Goal: Answer question/provide support

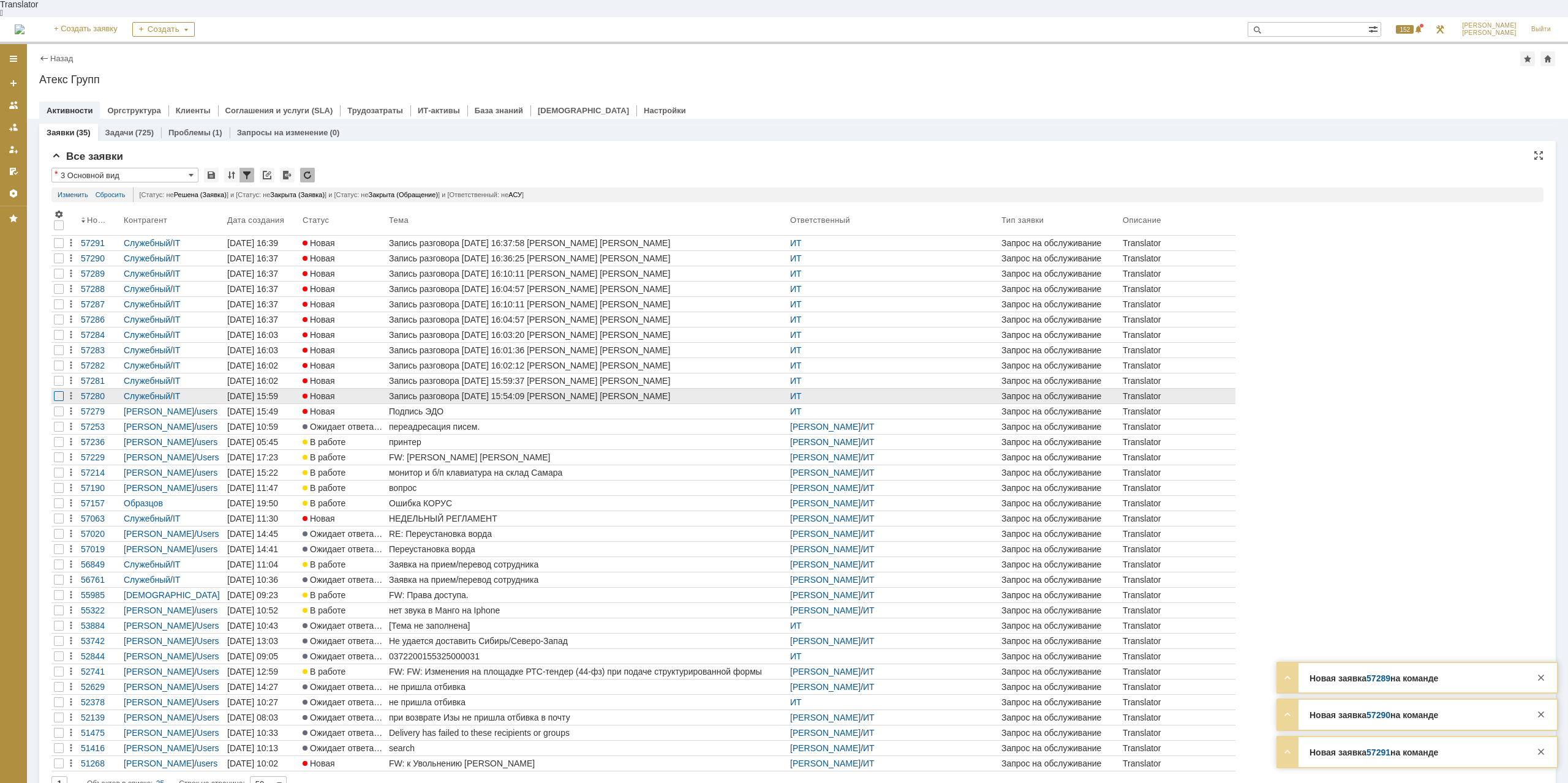
click at [60, 248] on div at bounding box center [59, 243] width 10 height 10
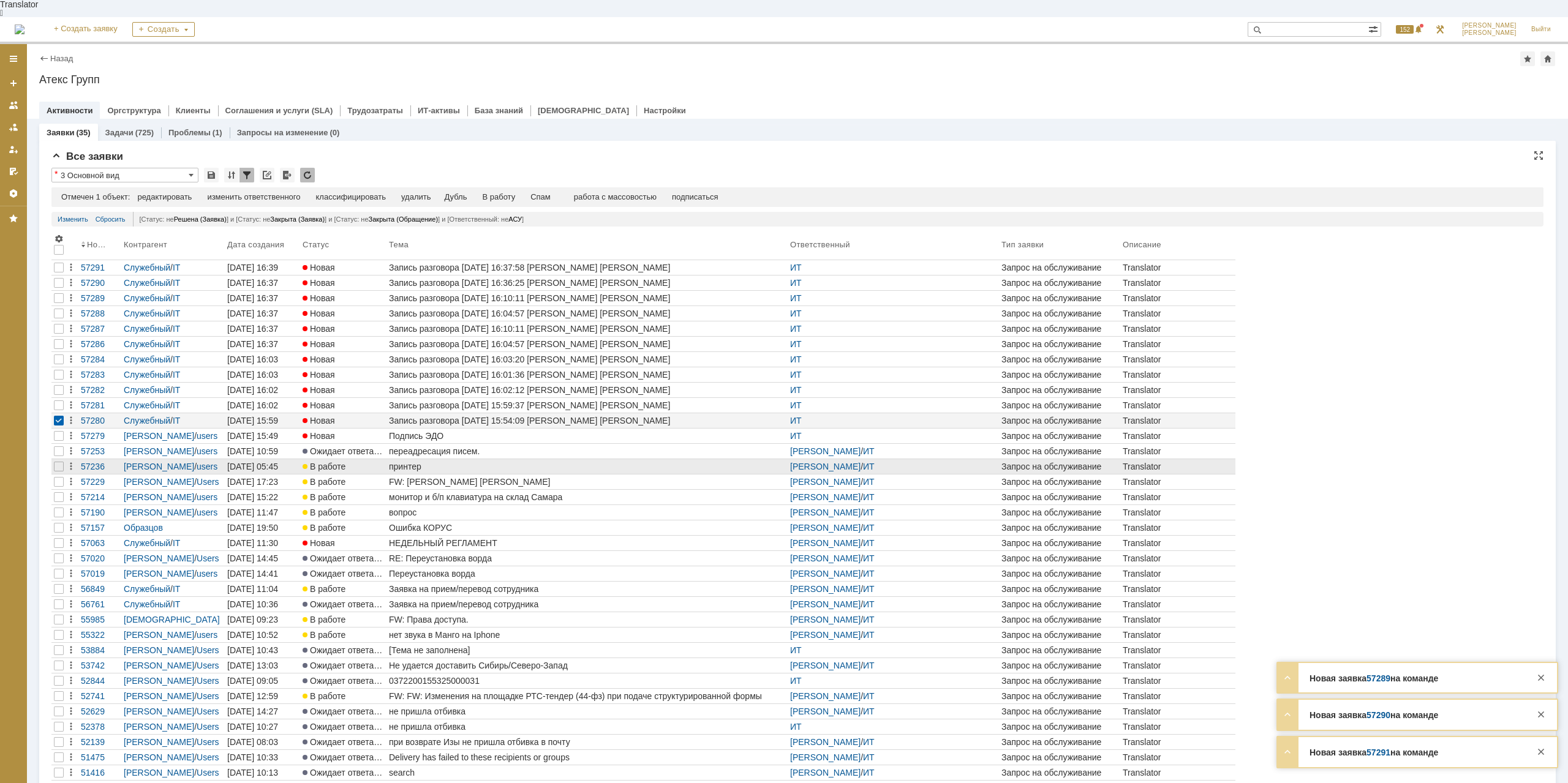
click at [422, 462] on div "принтер" at bounding box center [587, 467] width 397 height 10
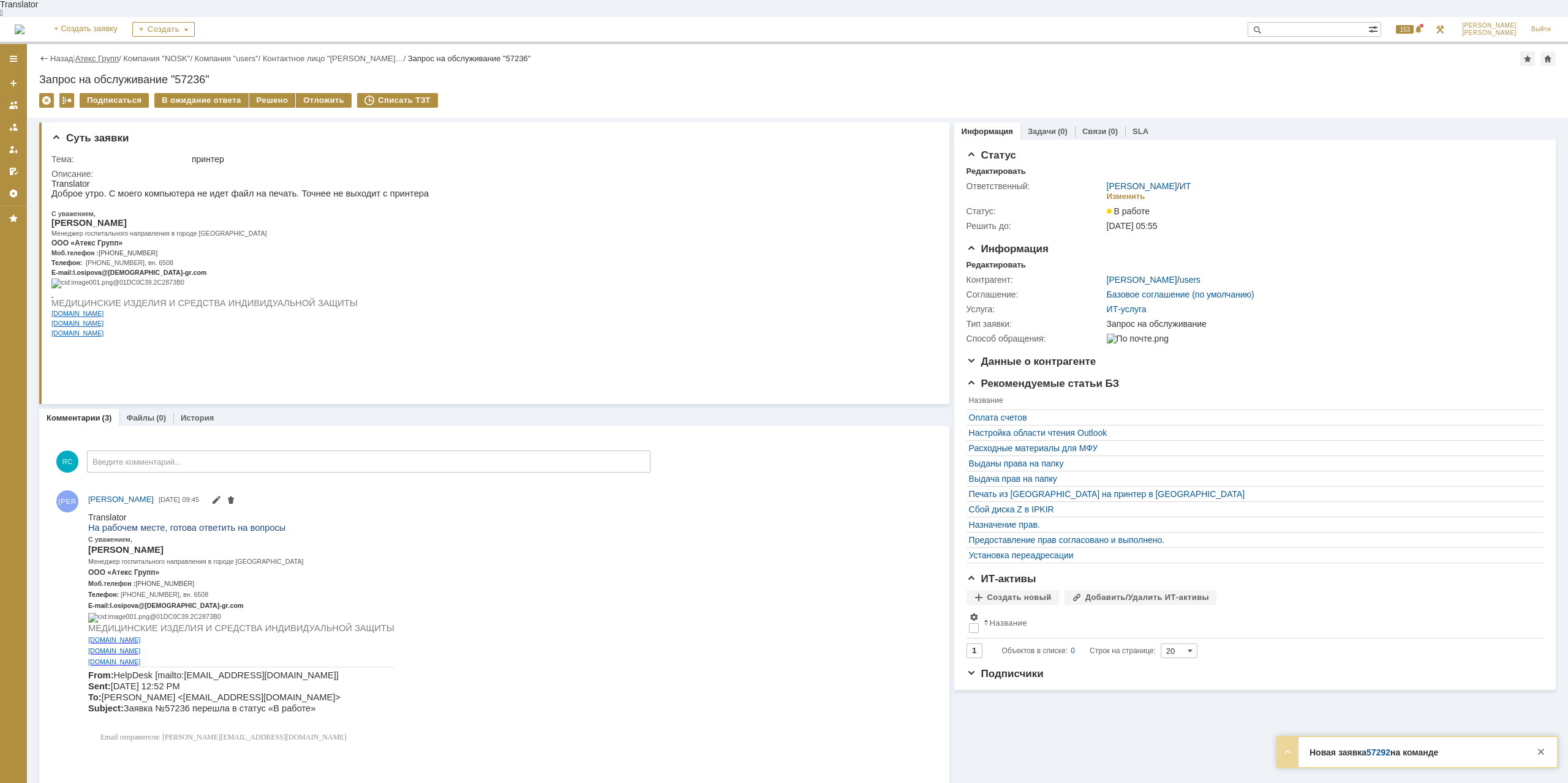
click at [111, 54] on link "Атекс Групп" at bounding box center [97, 58] width 44 height 9
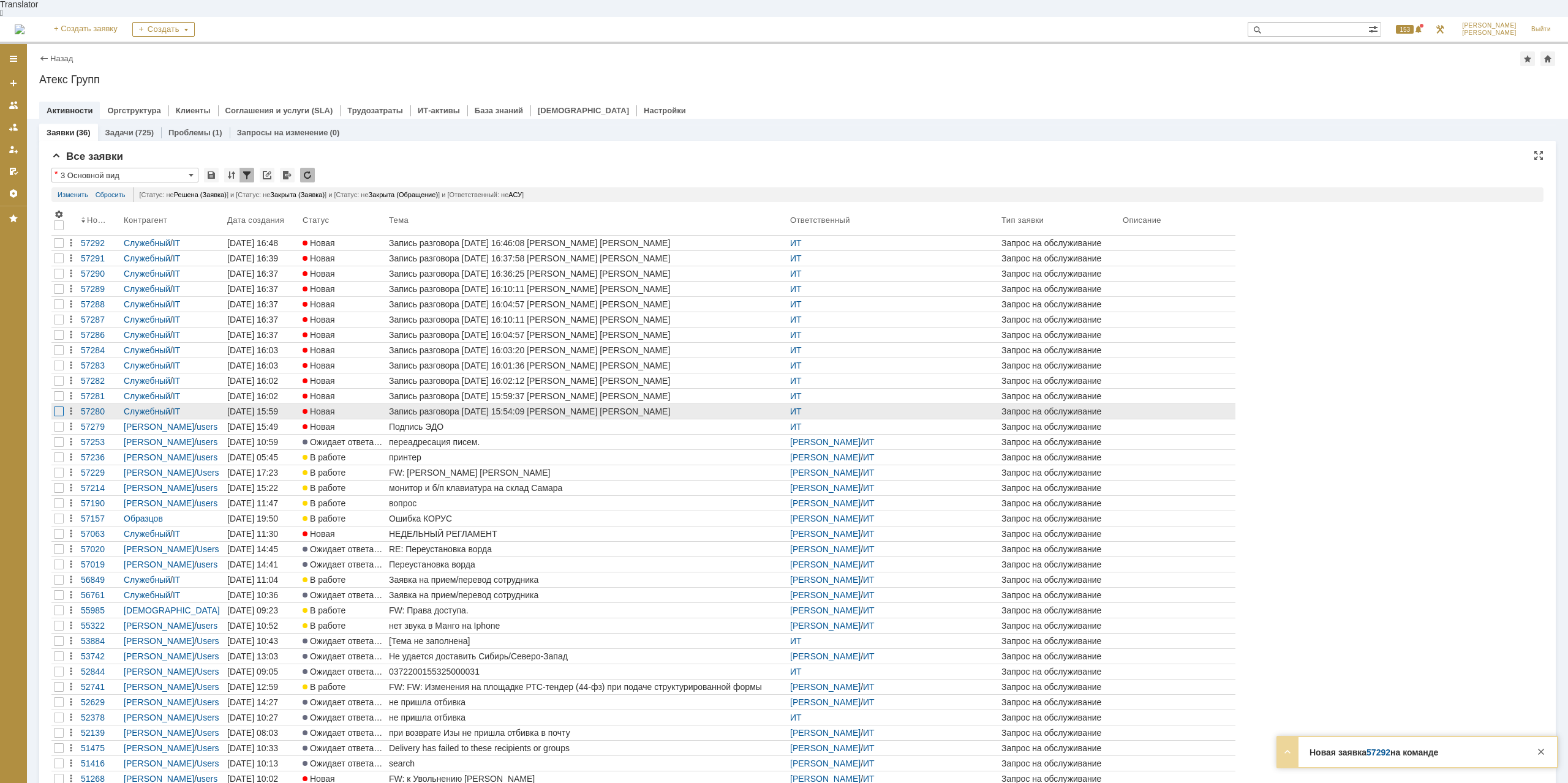
click at [55, 263] on div at bounding box center [59, 258] width 10 height 10
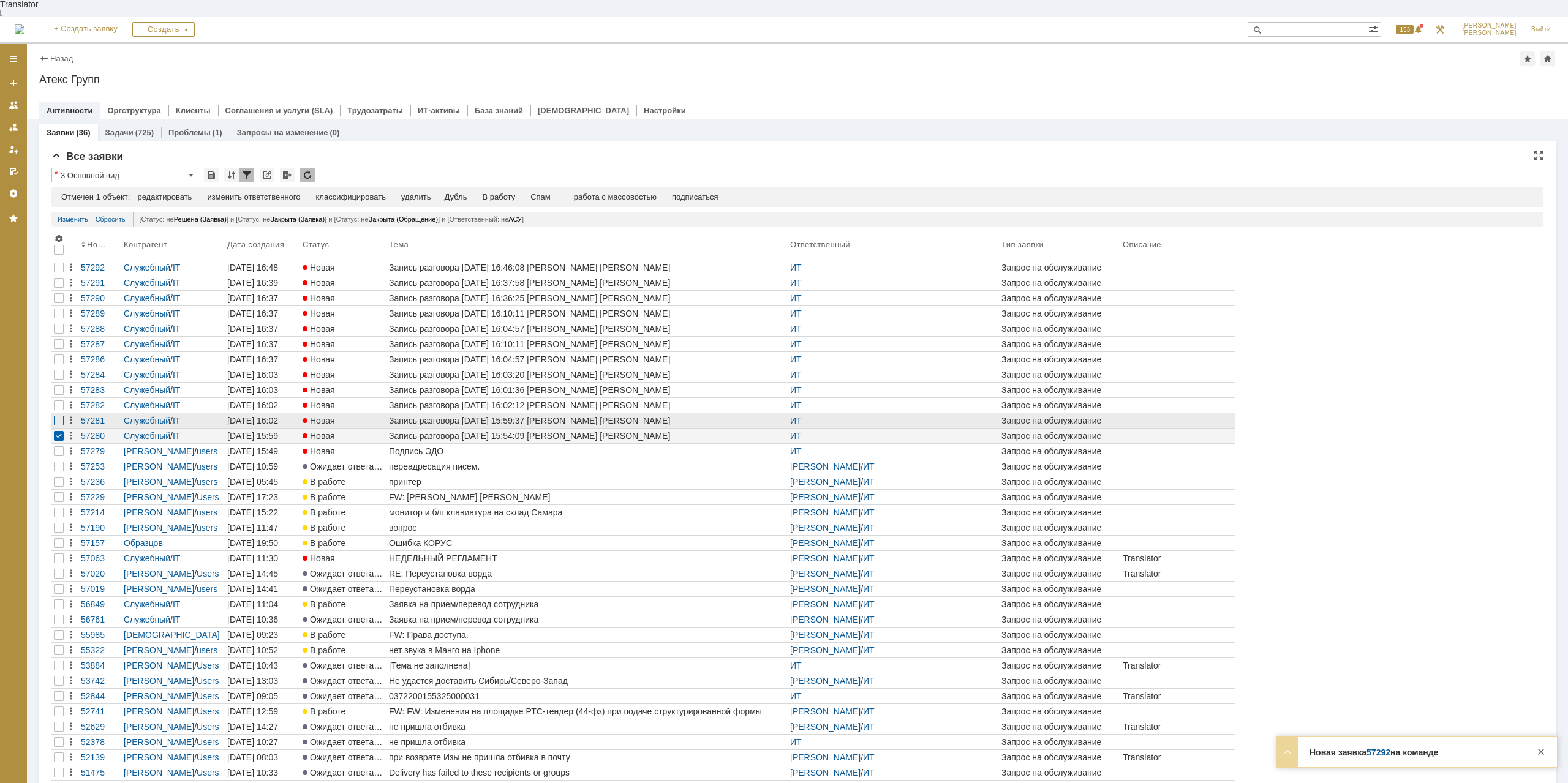
click at [57, 272] on div at bounding box center [59, 267] width 10 height 10
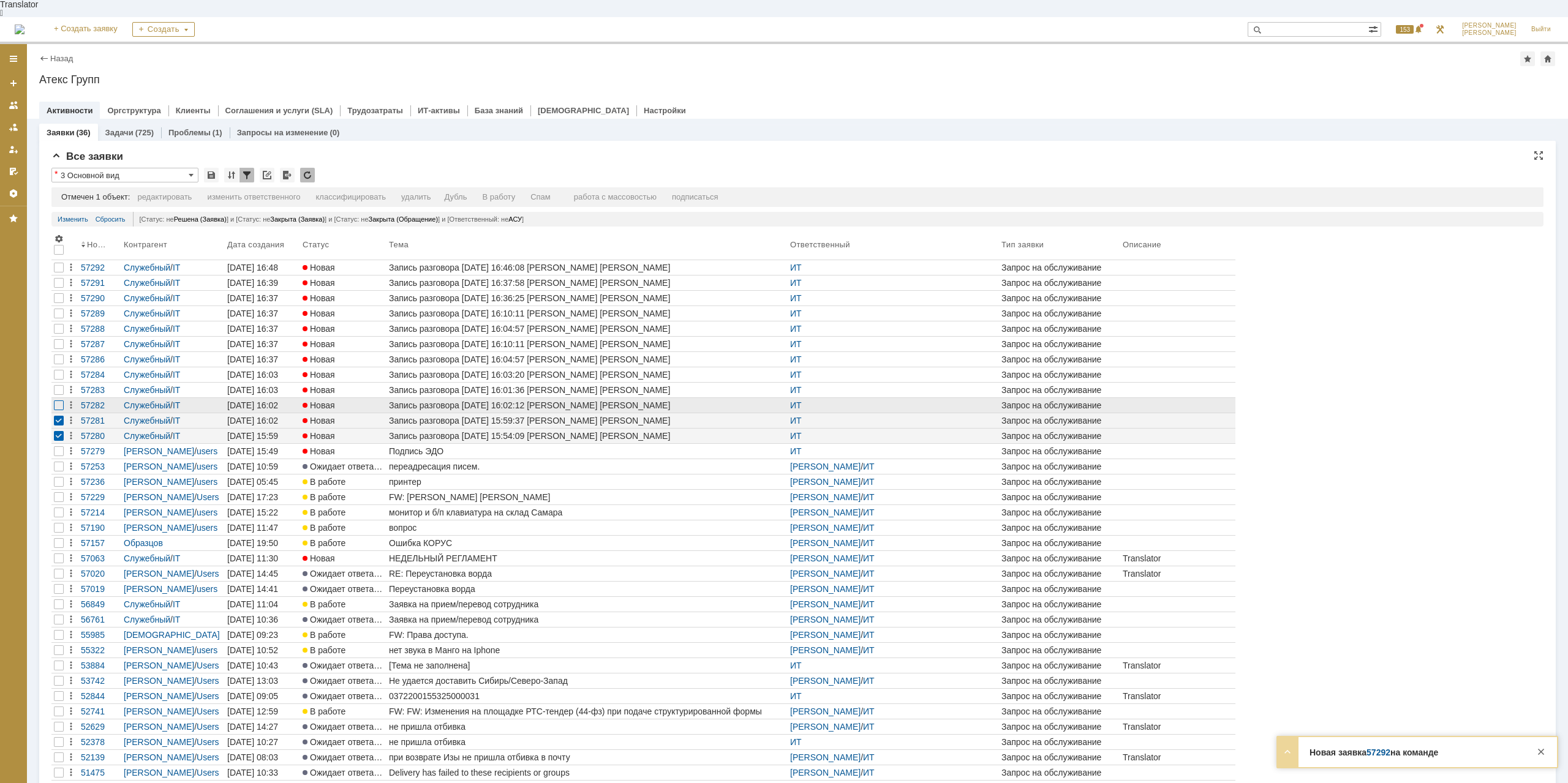
click at [58, 288] on div at bounding box center [59, 283] width 10 height 10
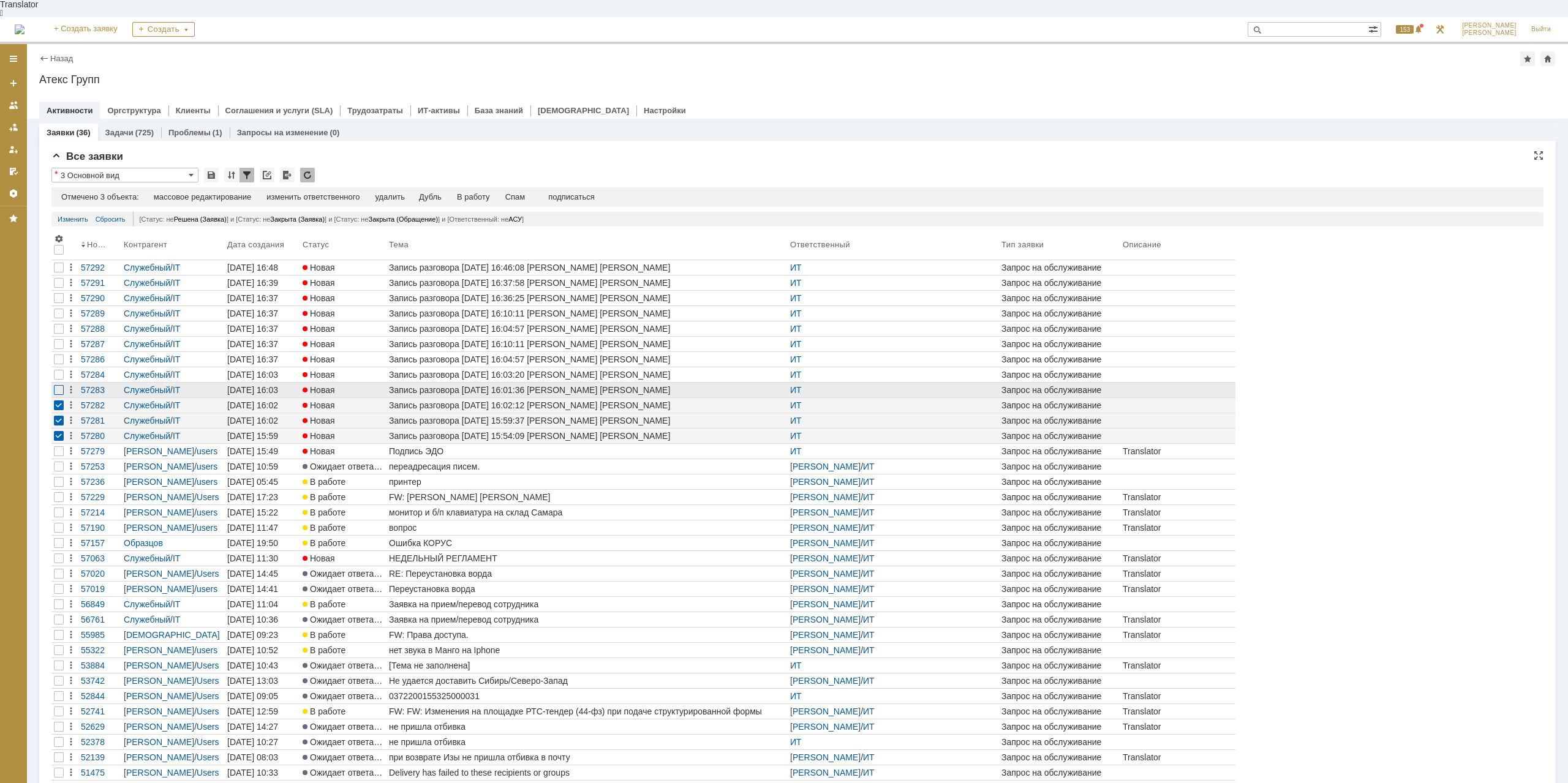
click at [61, 272] on div at bounding box center [59, 267] width 10 height 10
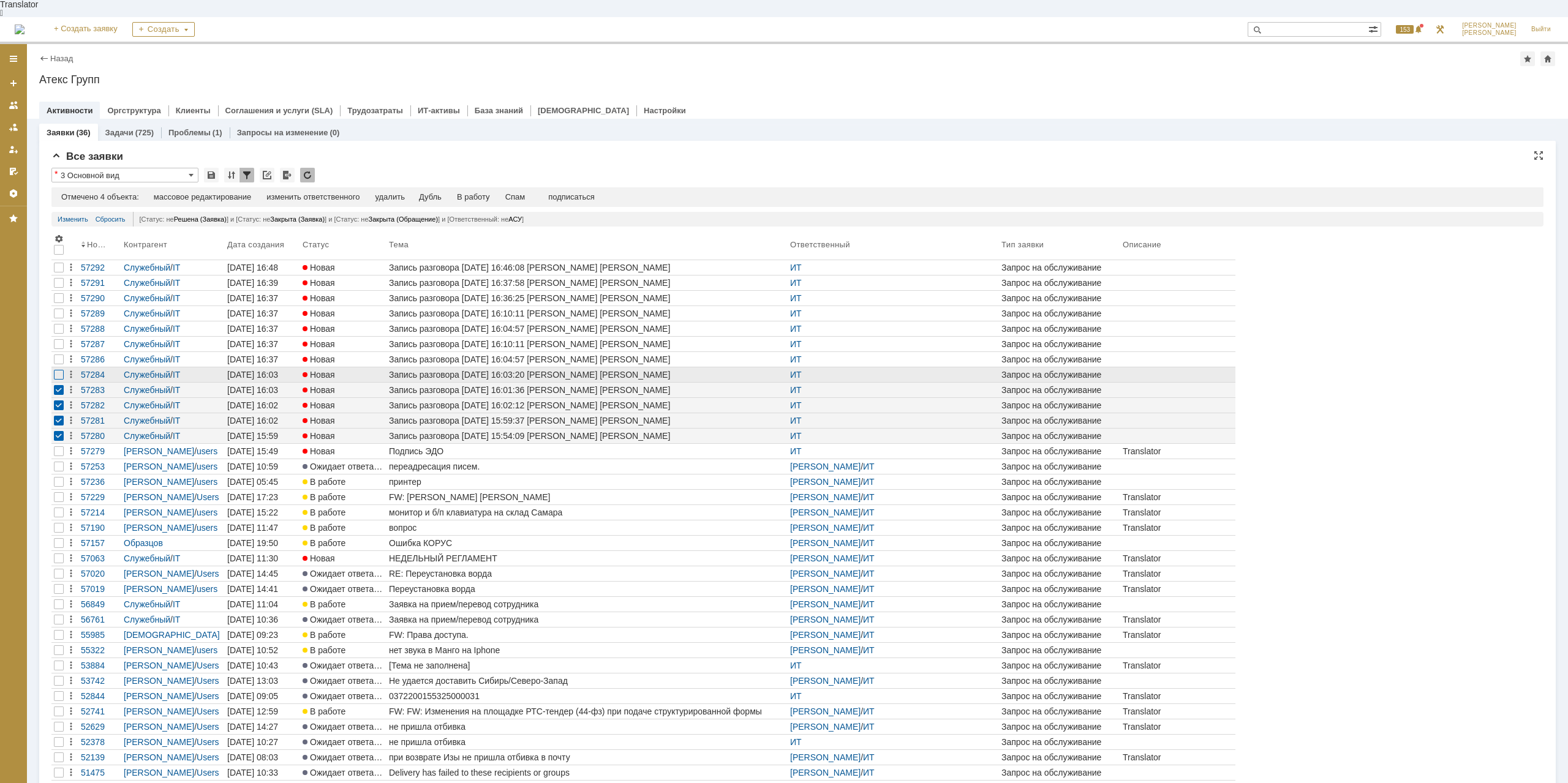
click at [60, 288] on div at bounding box center [59, 283] width 10 height 10
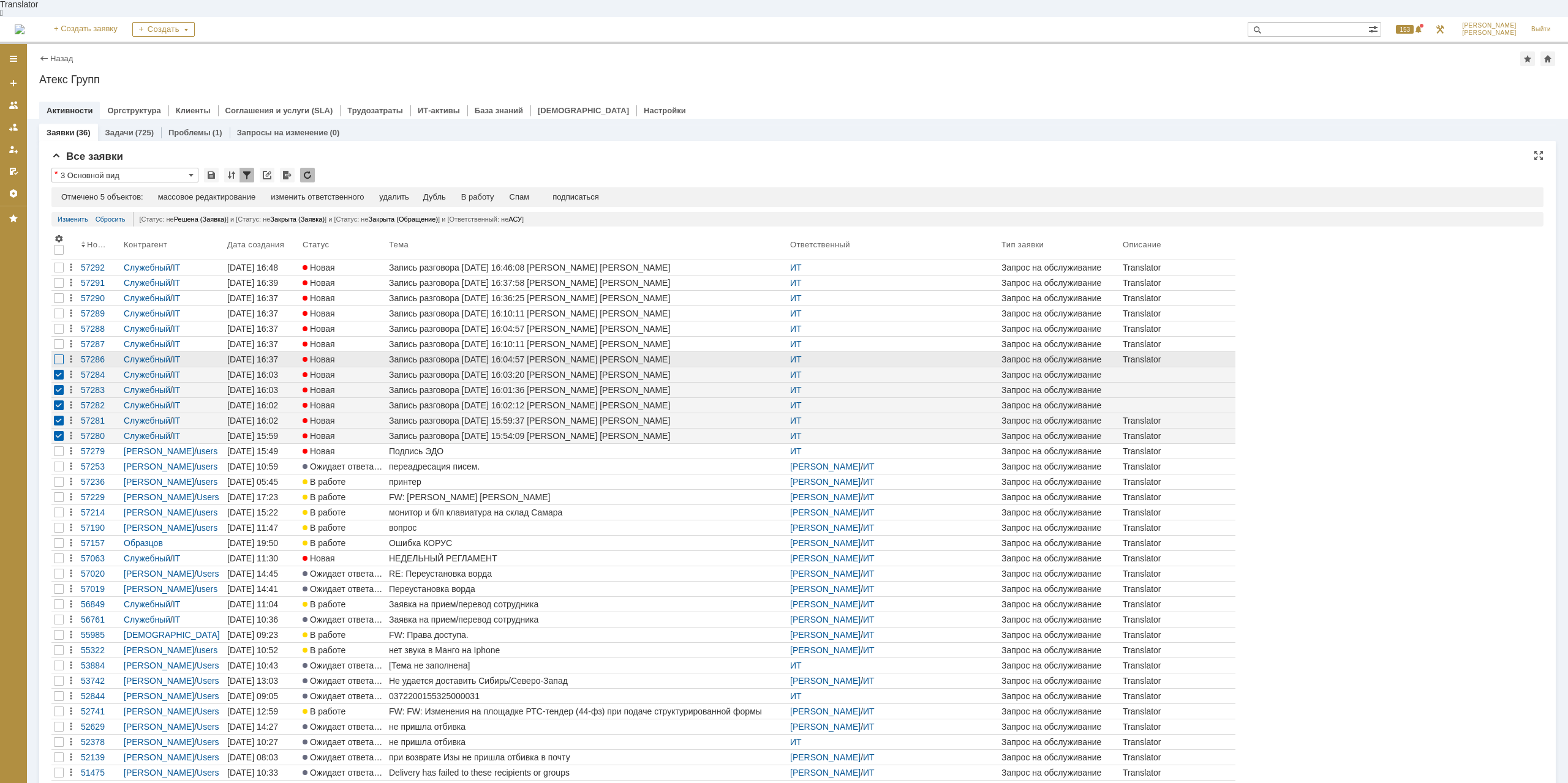
click at [55, 272] on div at bounding box center [59, 267] width 10 height 10
click at [57, 288] on div at bounding box center [59, 283] width 10 height 10
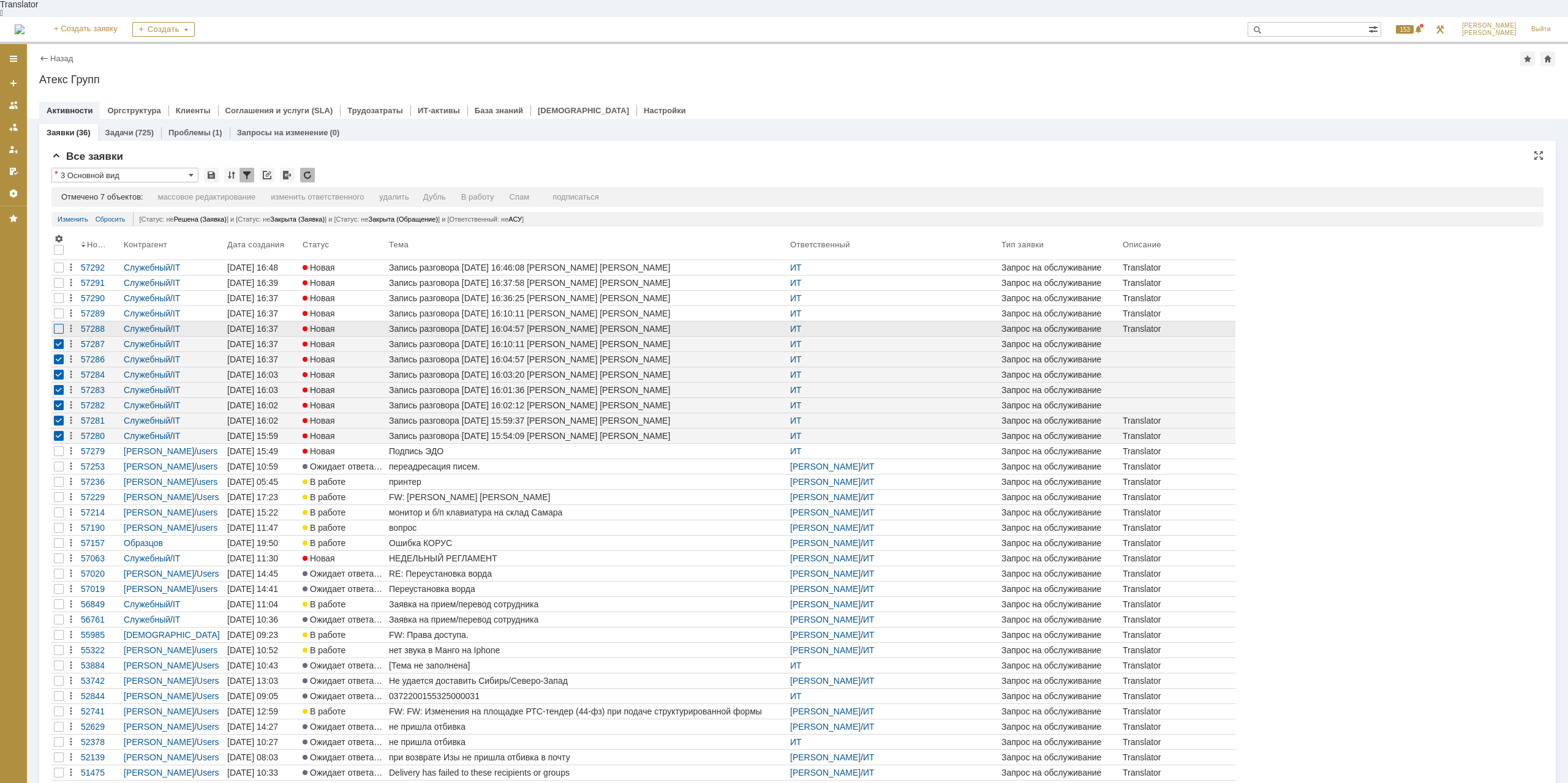
click at [56, 272] on div at bounding box center [59, 267] width 10 height 10
click at [65, 306] on div at bounding box center [58, 313] width 15 height 15
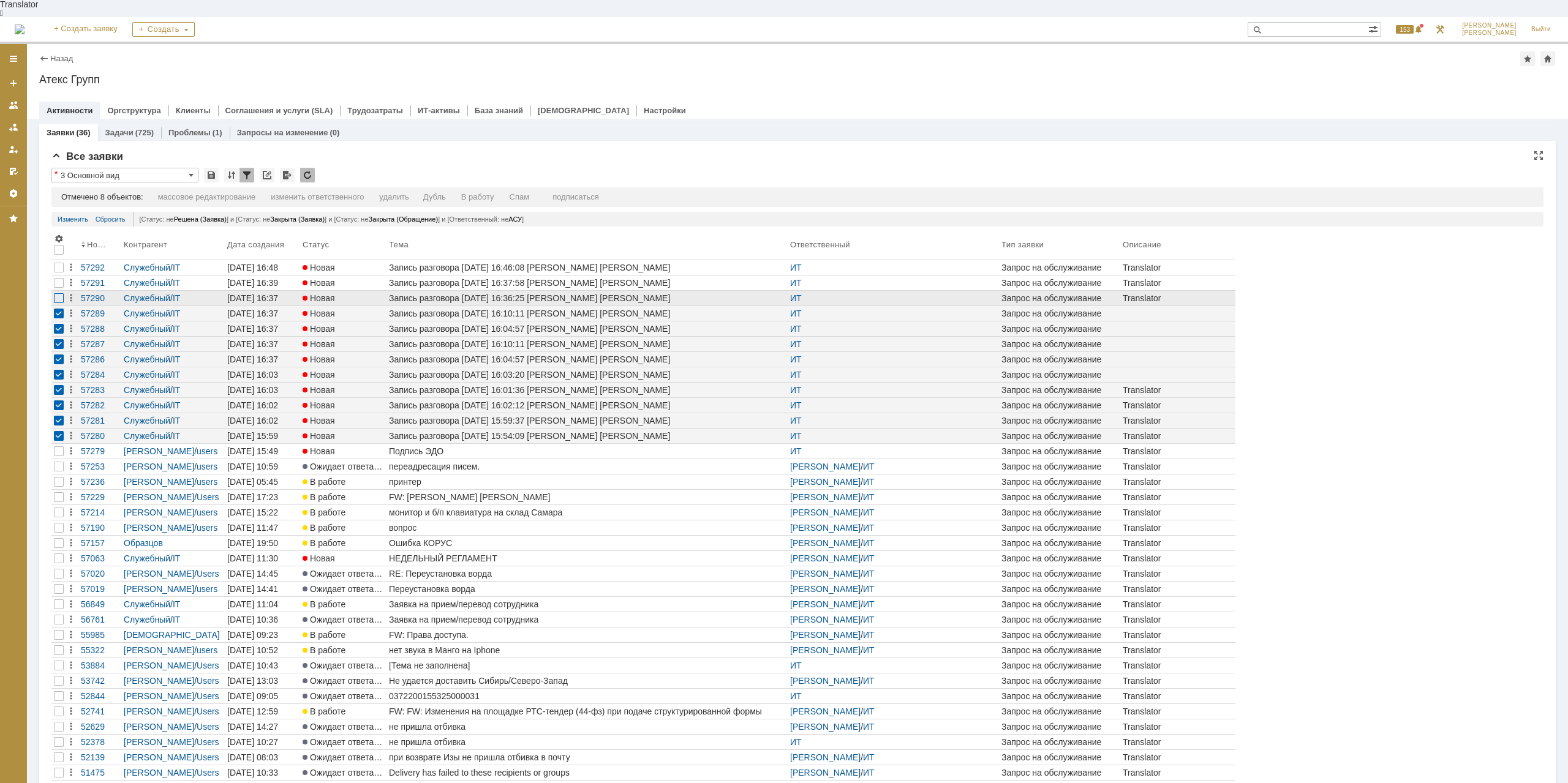
click at [60, 272] on div at bounding box center [59, 267] width 10 height 10
click at [60, 276] on div at bounding box center [58, 283] width 15 height 15
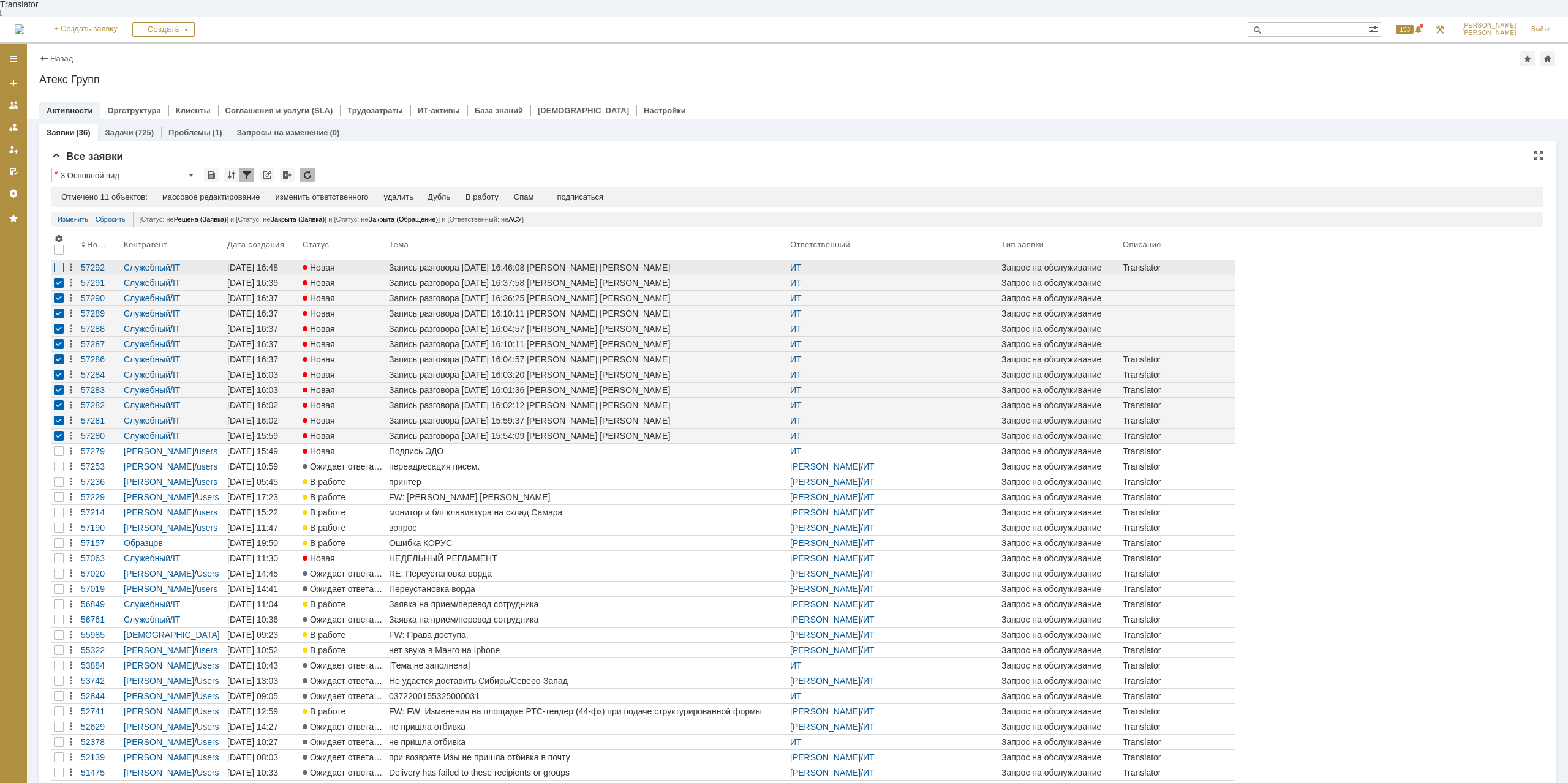
click at [59, 262] on div at bounding box center [59, 267] width 10 height 10
click at [534, 192] on div "Спам" at bounding box center [524, 197] width 20 height 10
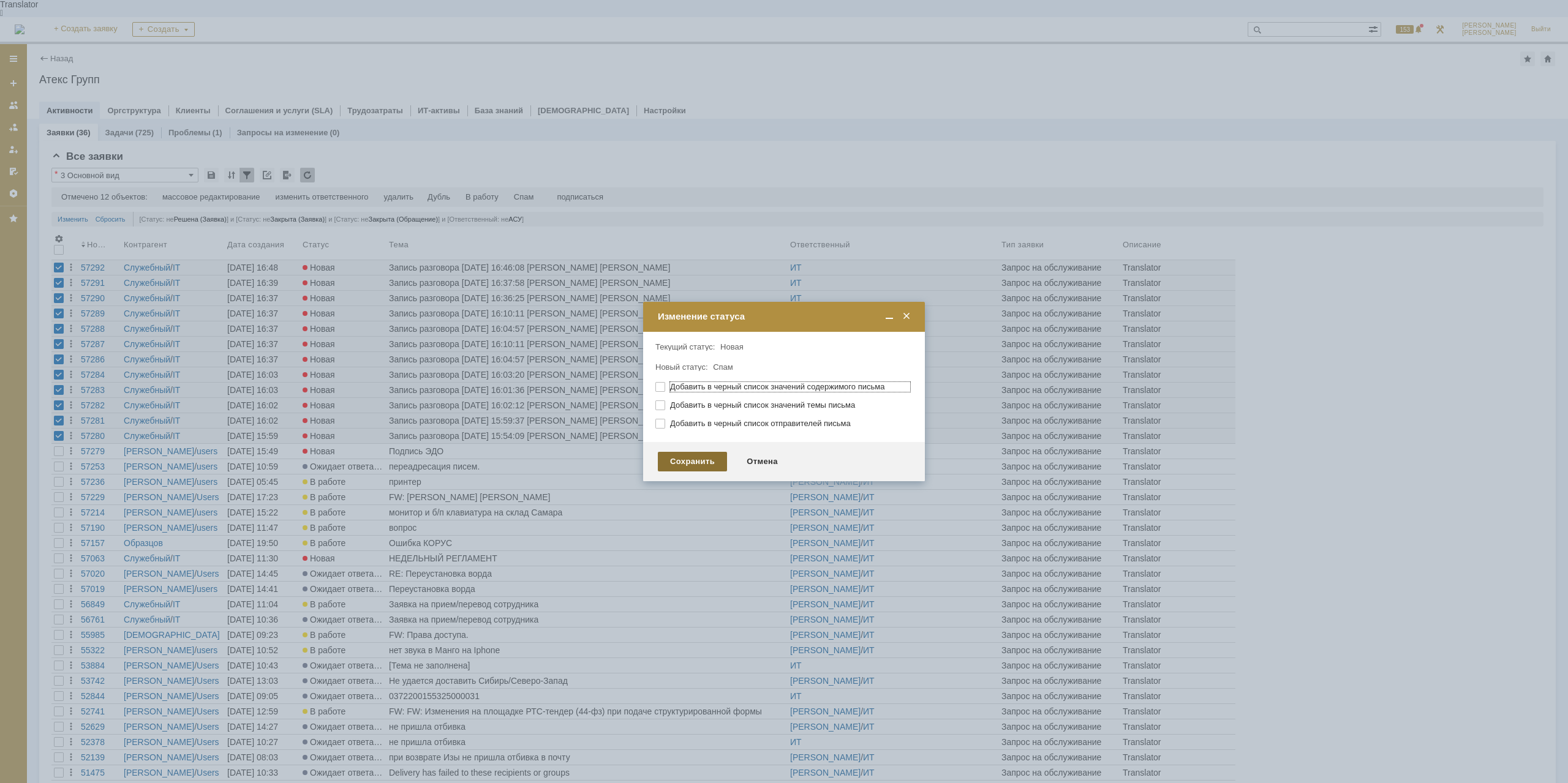
click at [705, 460] on div "Сохранить" at bounding box center [692, 462] width 69 height 20
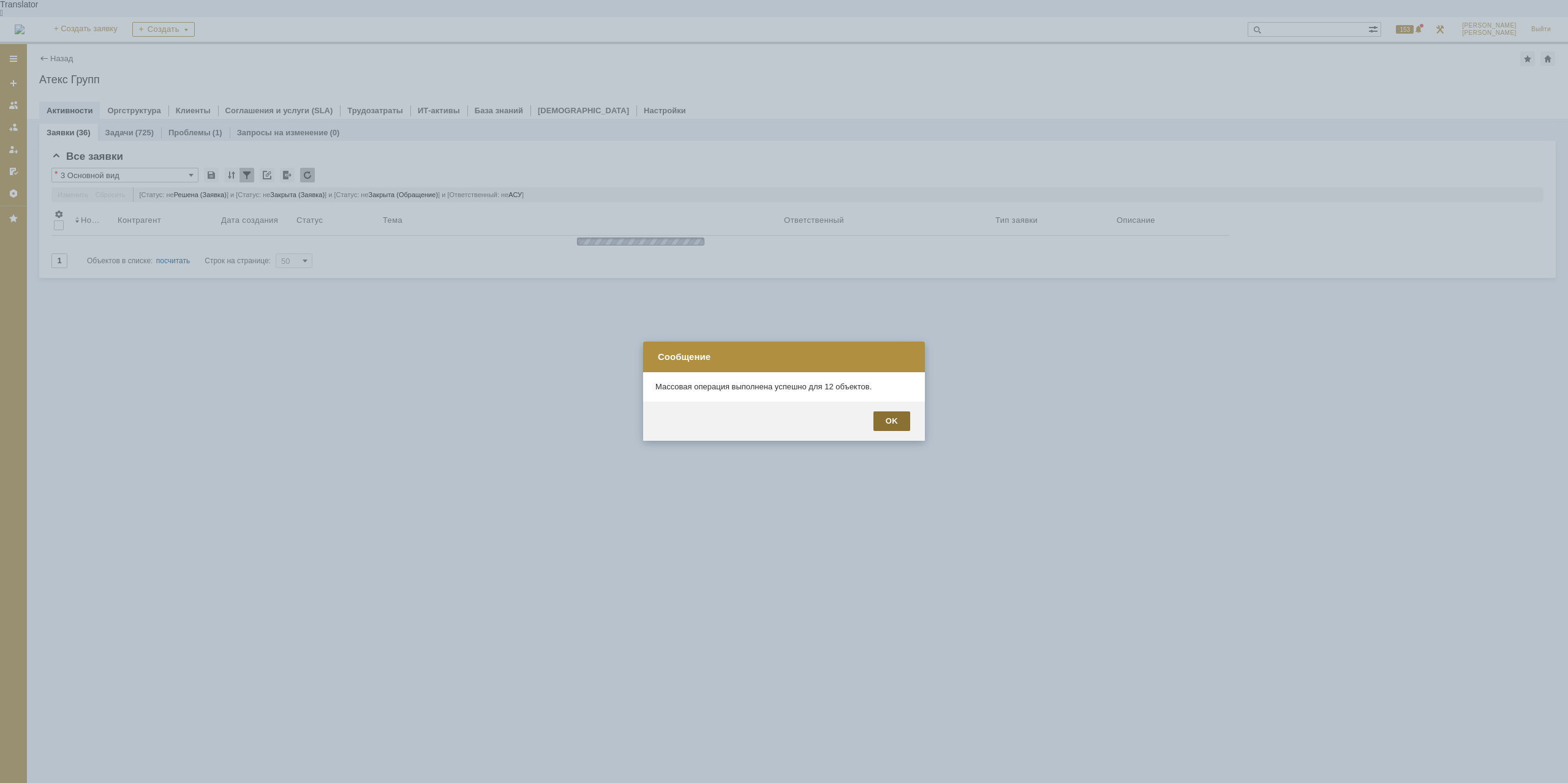
click at [884, 429] on div "OK" at bounding box center [892, 422] width 36 height 20
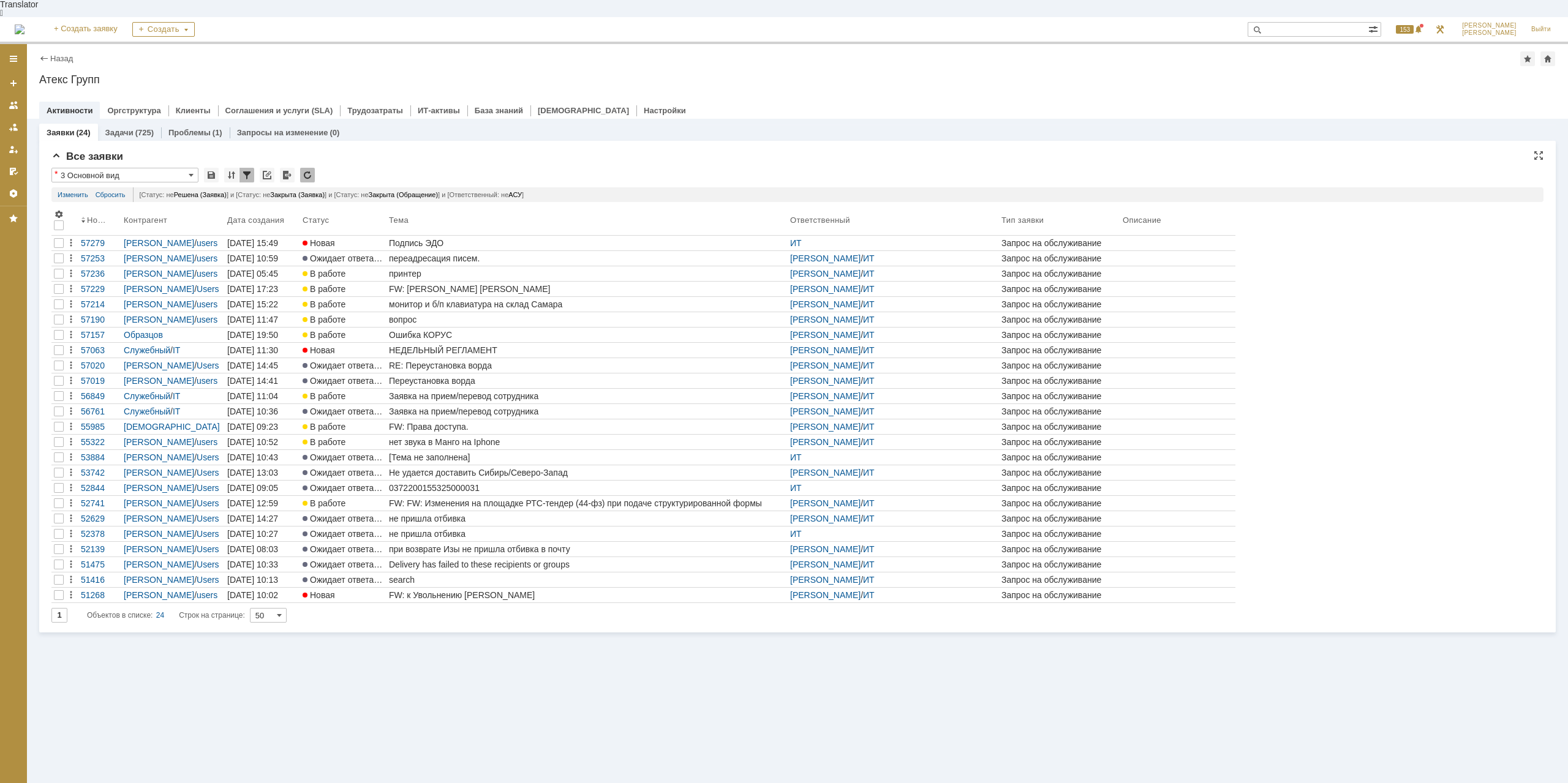
click at [121, 168] on input "3 Основной вид" at bounding box center [124, 175] width 147 height 15
click at [724, 123] on div "Заявки (24) Задачи (725) Проблемы (1) Запросы на изменение (0)" at bounding box center [797, 132] width 1517 height 17
type input "3 Основной вид"
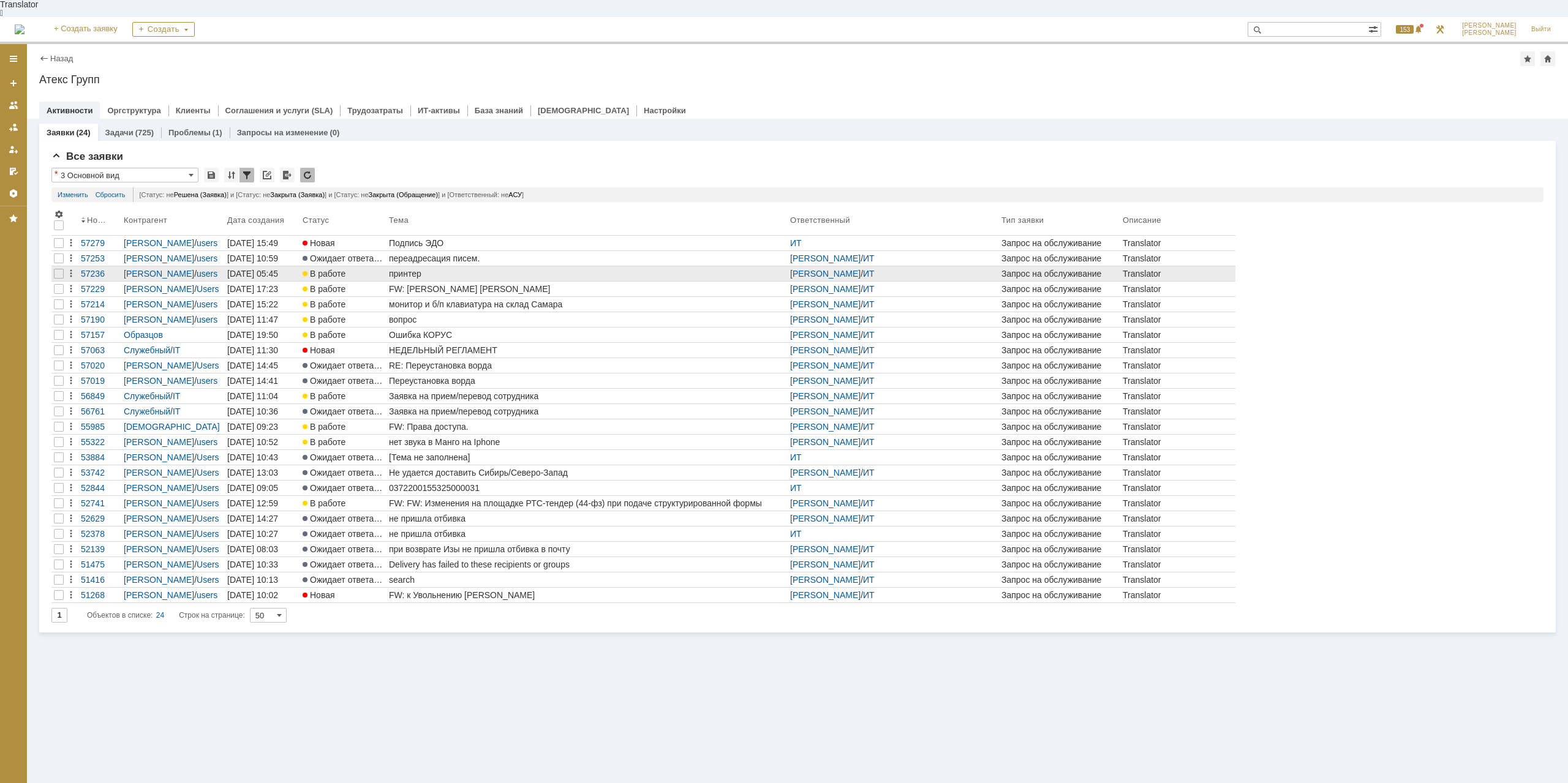
click at [470, 269] on div "принтер" at bounding box center [587, 274] width 397 height 10
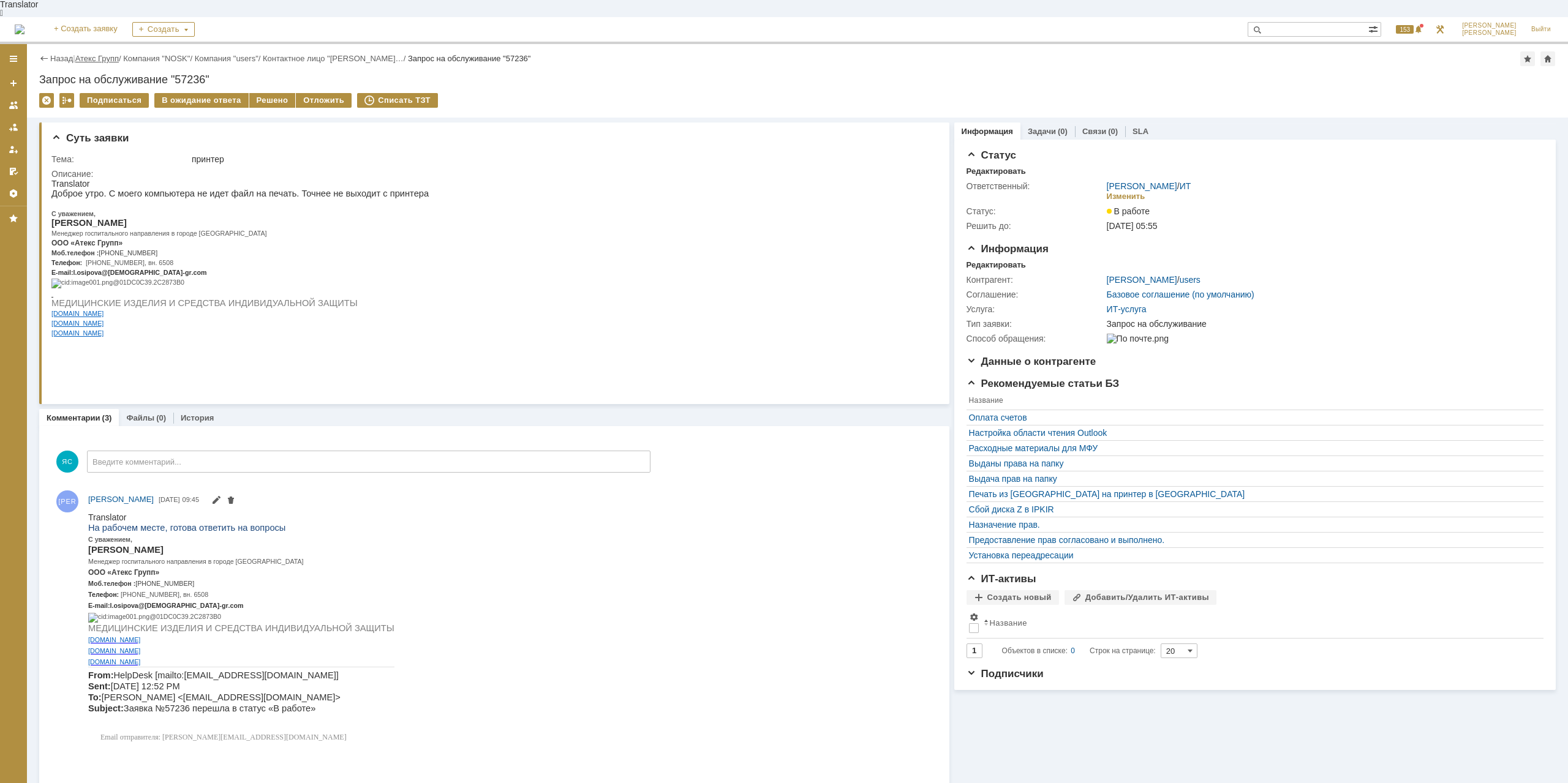
click at [104, 54] on link "Атекс Групп" at bounding box center [97, 58] width 44 height 9
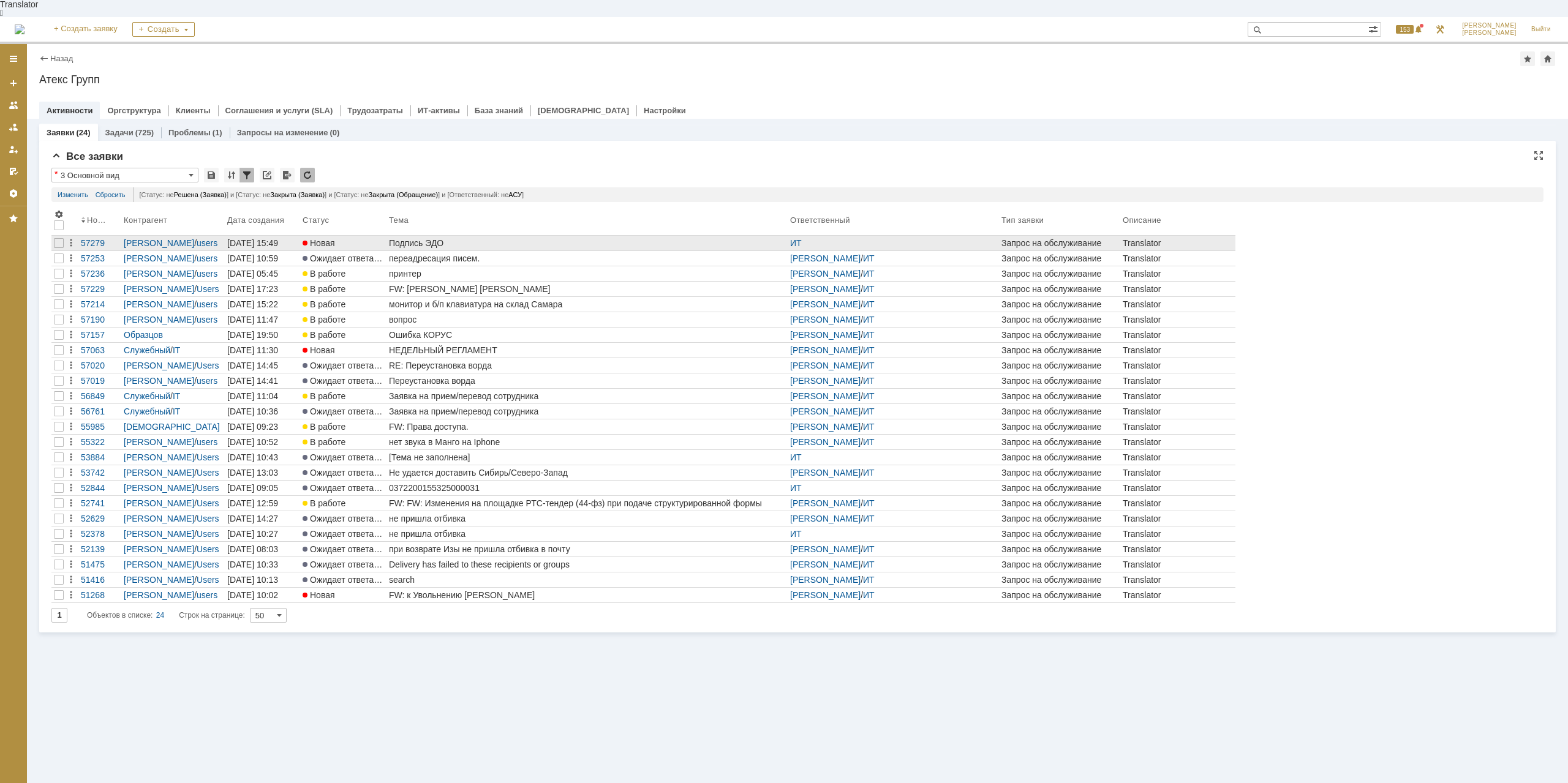
click at [442, 239] on div "Подпись ЭДО" at bounding box center [587, 243] width 397 height 10
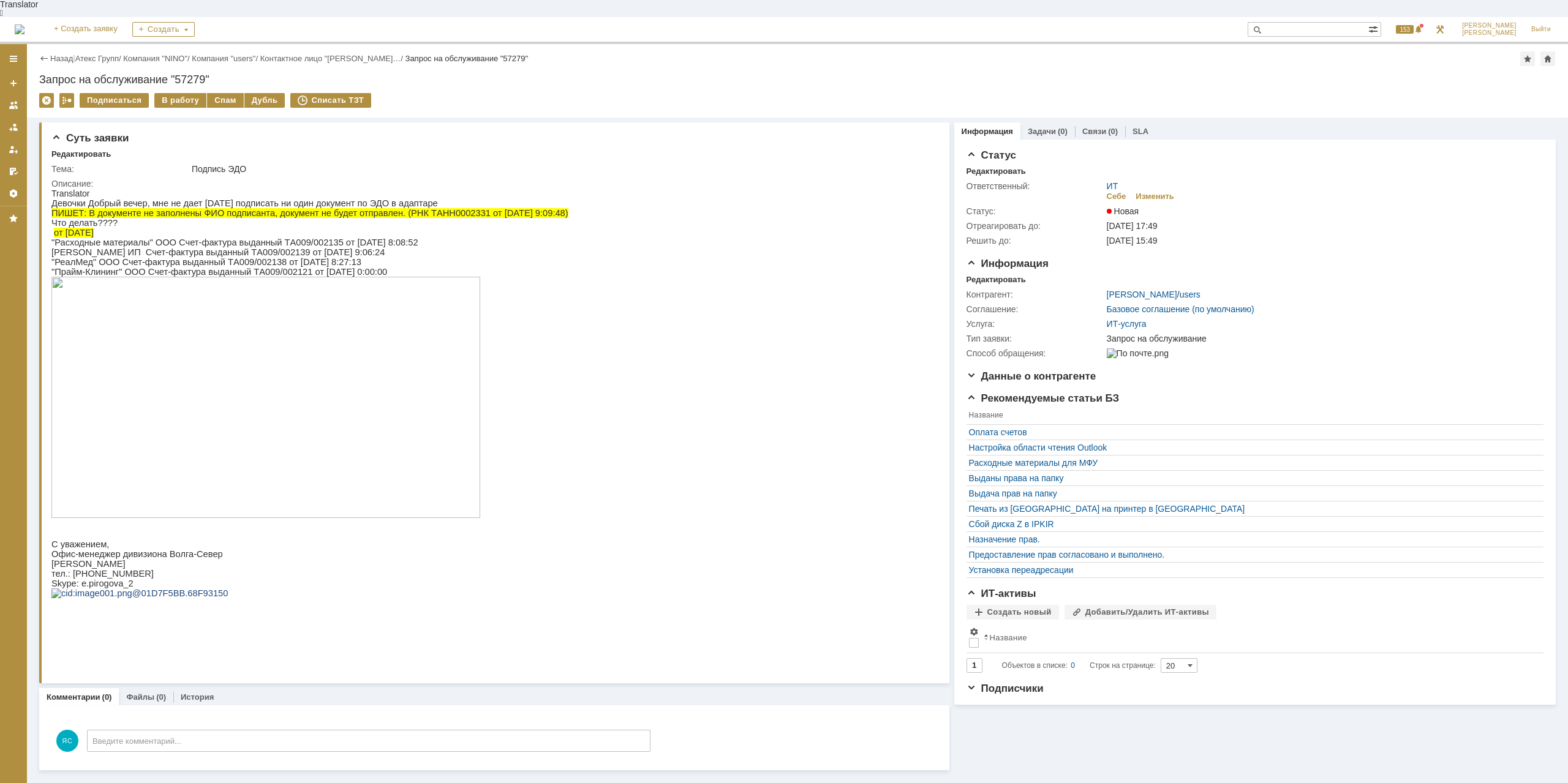
click at [204, 208] on span "ПИШЕТ: В документе не заполнены ФИО подписанта, документ не будет отправлен. (Р…" at bounding box center [310, 213] width 517 height 10
drag, startPoint x: 295, startPoint y: 210, endPoint x: 311, endPoint y: 210, distance: 16.0
click at [311, 210] on div "Девочки Добрый вечер, мне не дает [DATE] подписать ни один документ по ЭДО в ад…" at bounding box center [310, 403] width 517 height 410
click at [336, 208] on span "ПИШЕТ: В документе не заполнены ФИО подписанта, документ не будет отправлен. (Р…" at bounding box center [310, 213] width 517 height 10
click at [1144, 192] on div "Изменить" at bounding box center [1155, 196] width 39 height 10
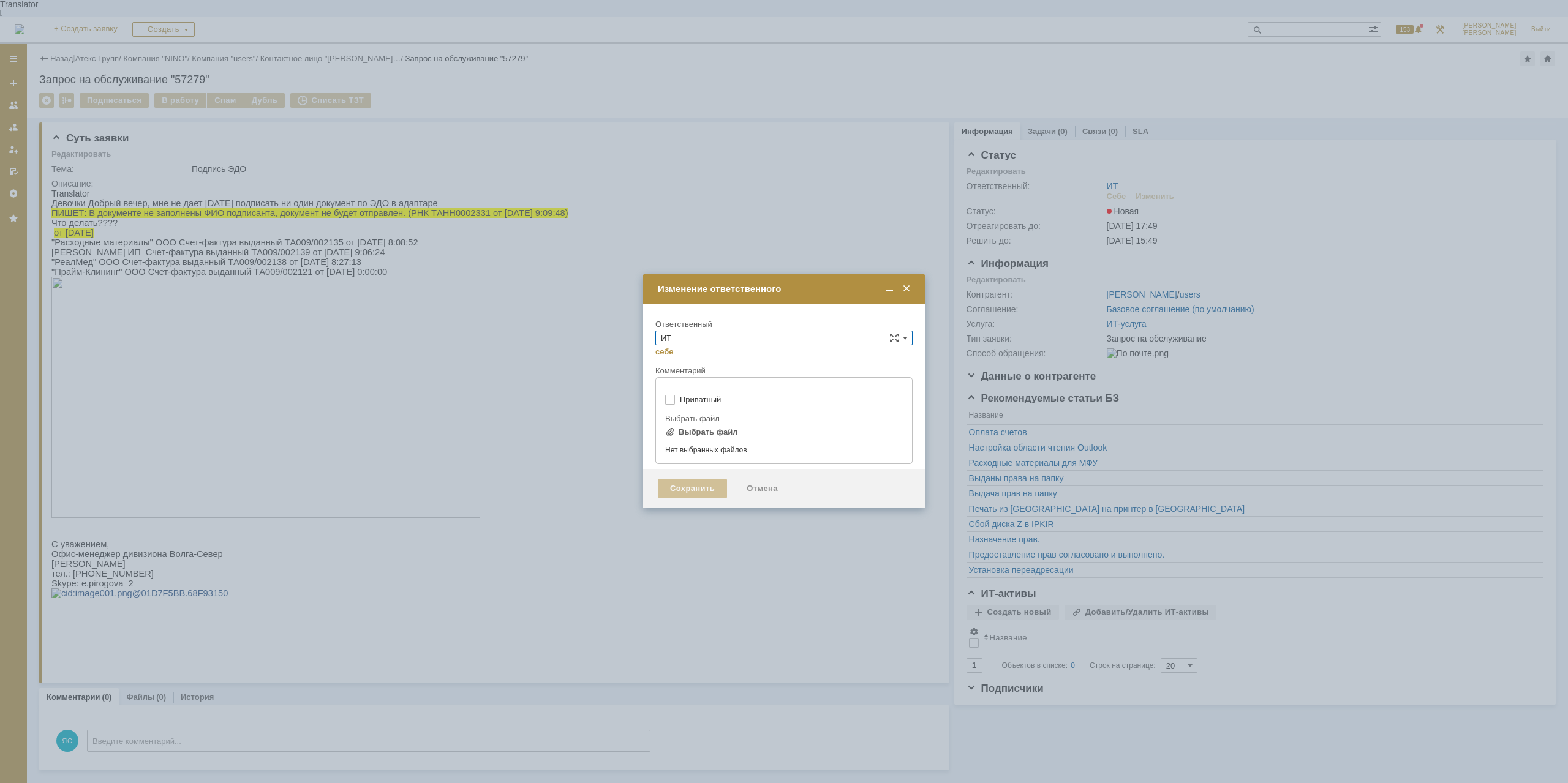
type input "[не указано]"
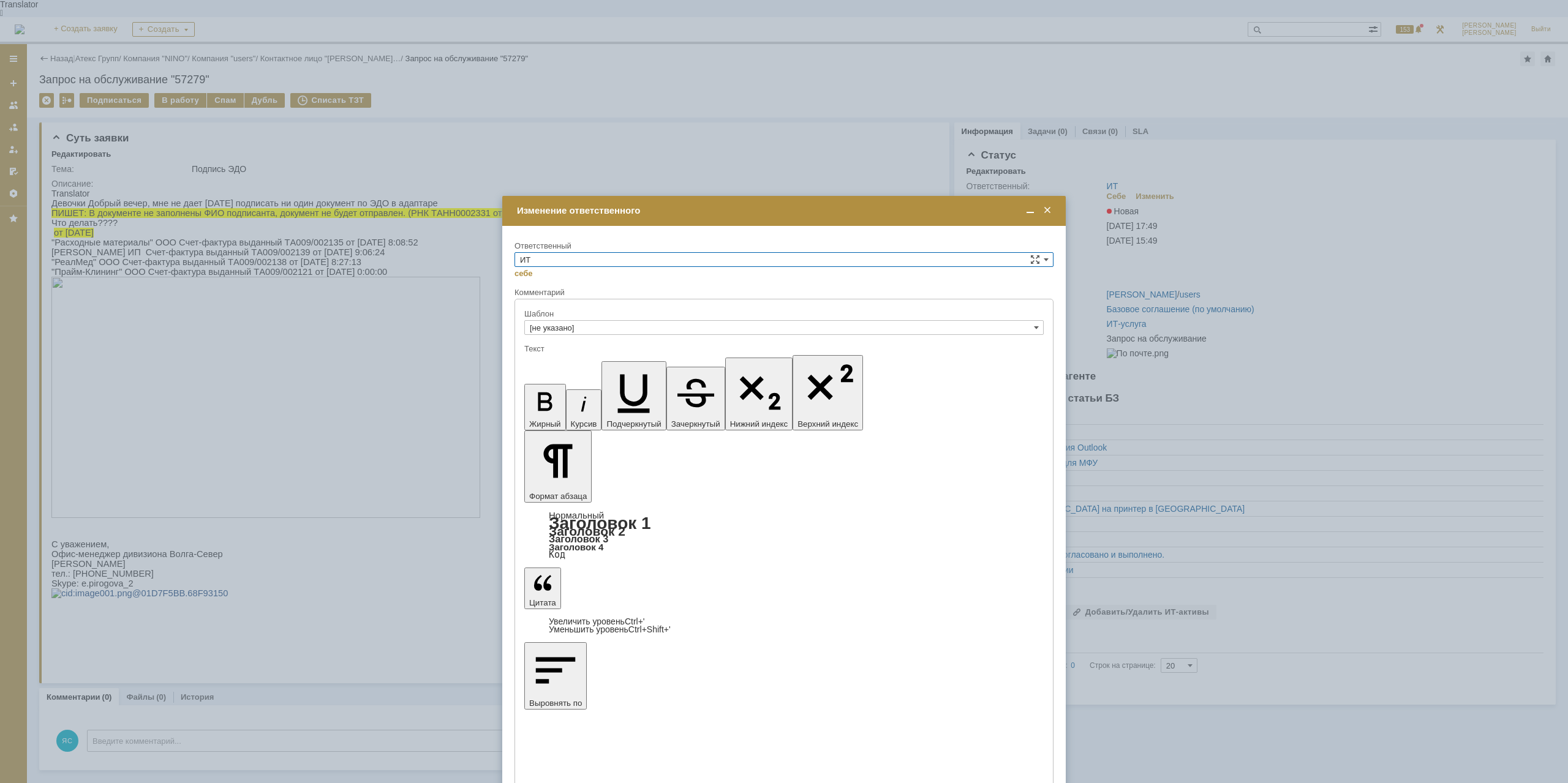
click at [1051, 216] on span at bounding box center [1047, 210] width 12 height 11
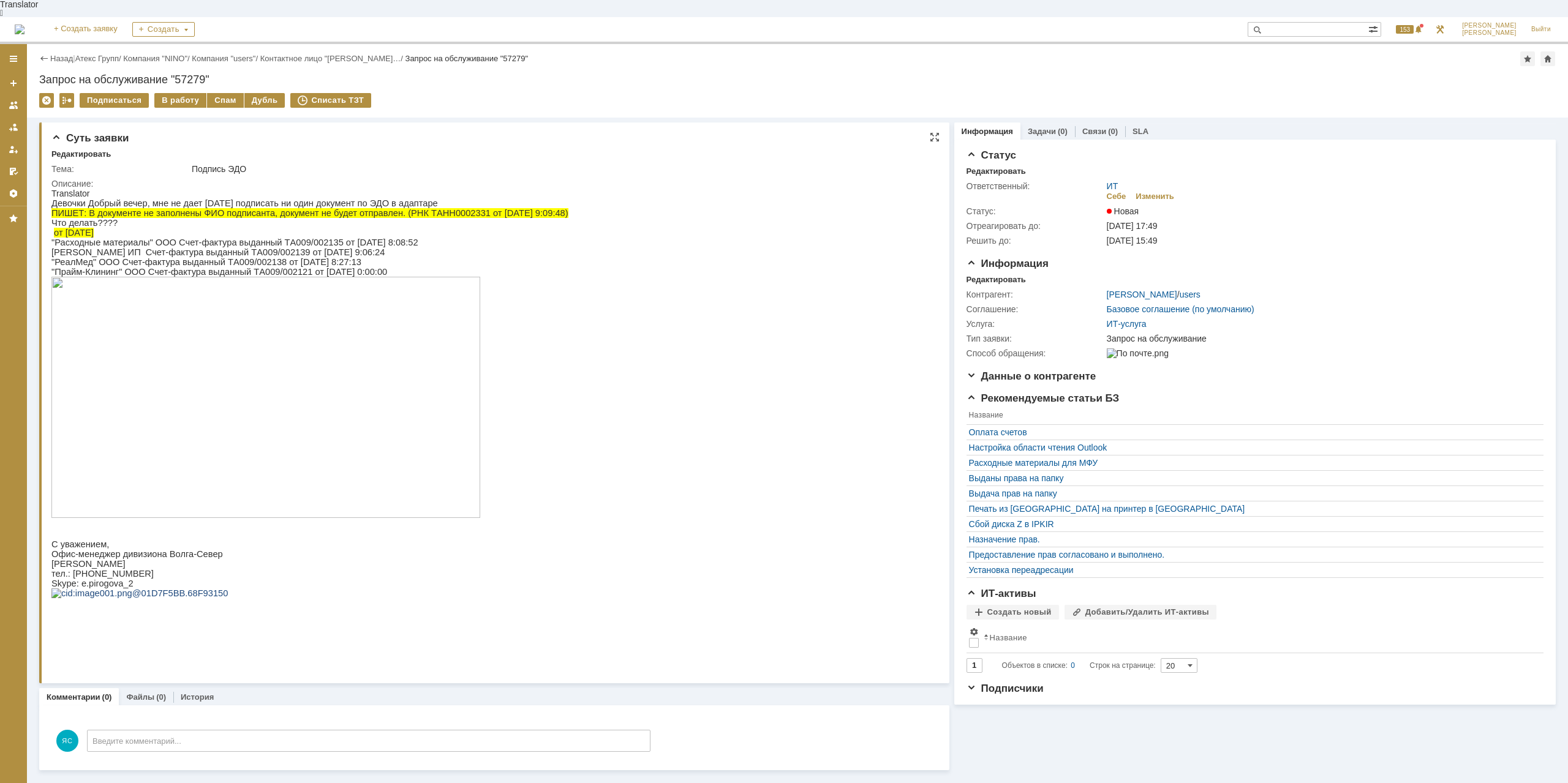
click at [297, 368] on img at bounding box center [265, 398] width 429 height 241
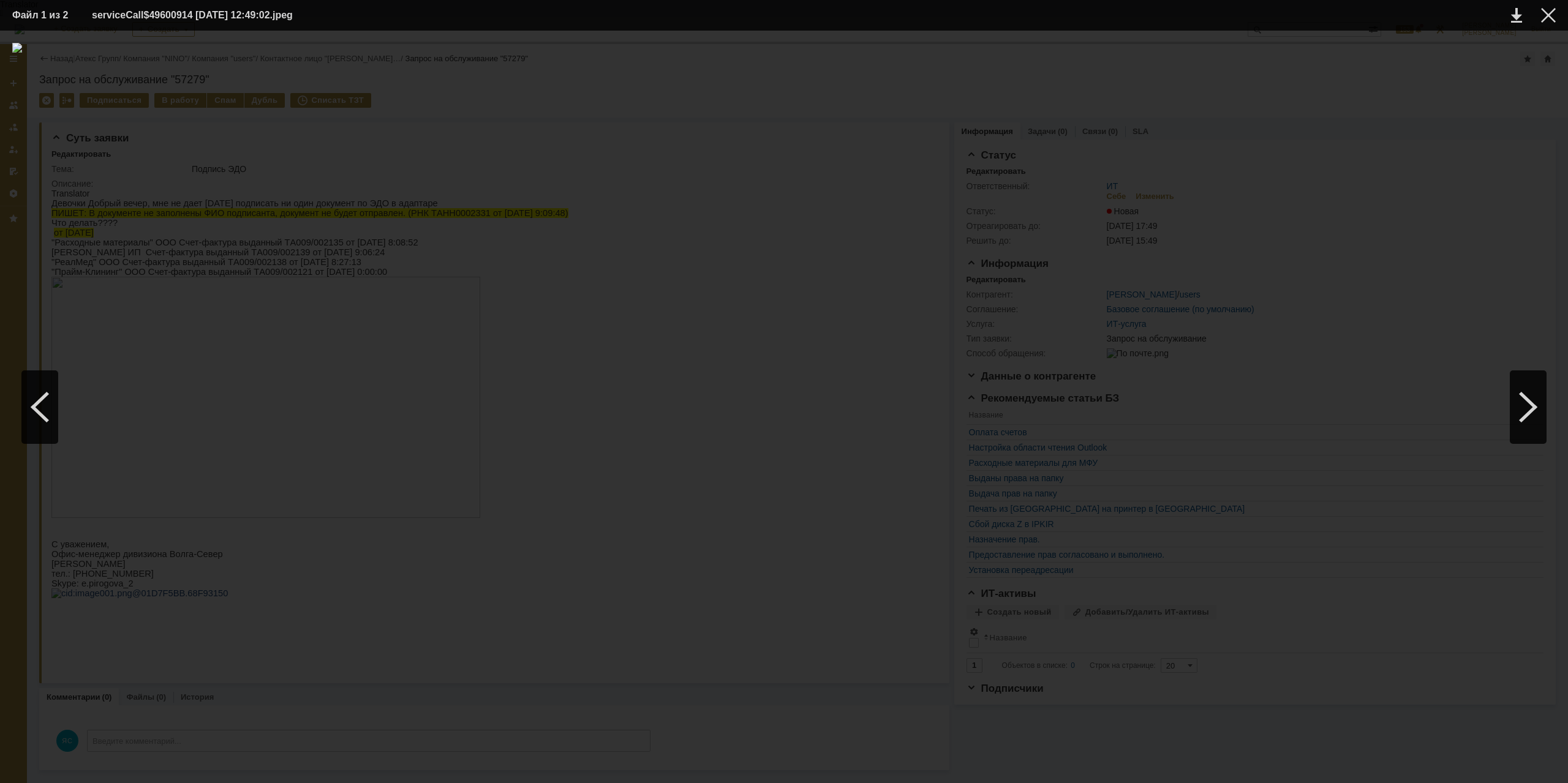
click at [640, 147] on div at bounding box center [784, 407] width 1544 height 728
click at [498, 152] on div at bounding box center [784, 407] width 1544 height 728
click at [1548, 12] on div at bounding box center [1548, 15] width 15 height 15
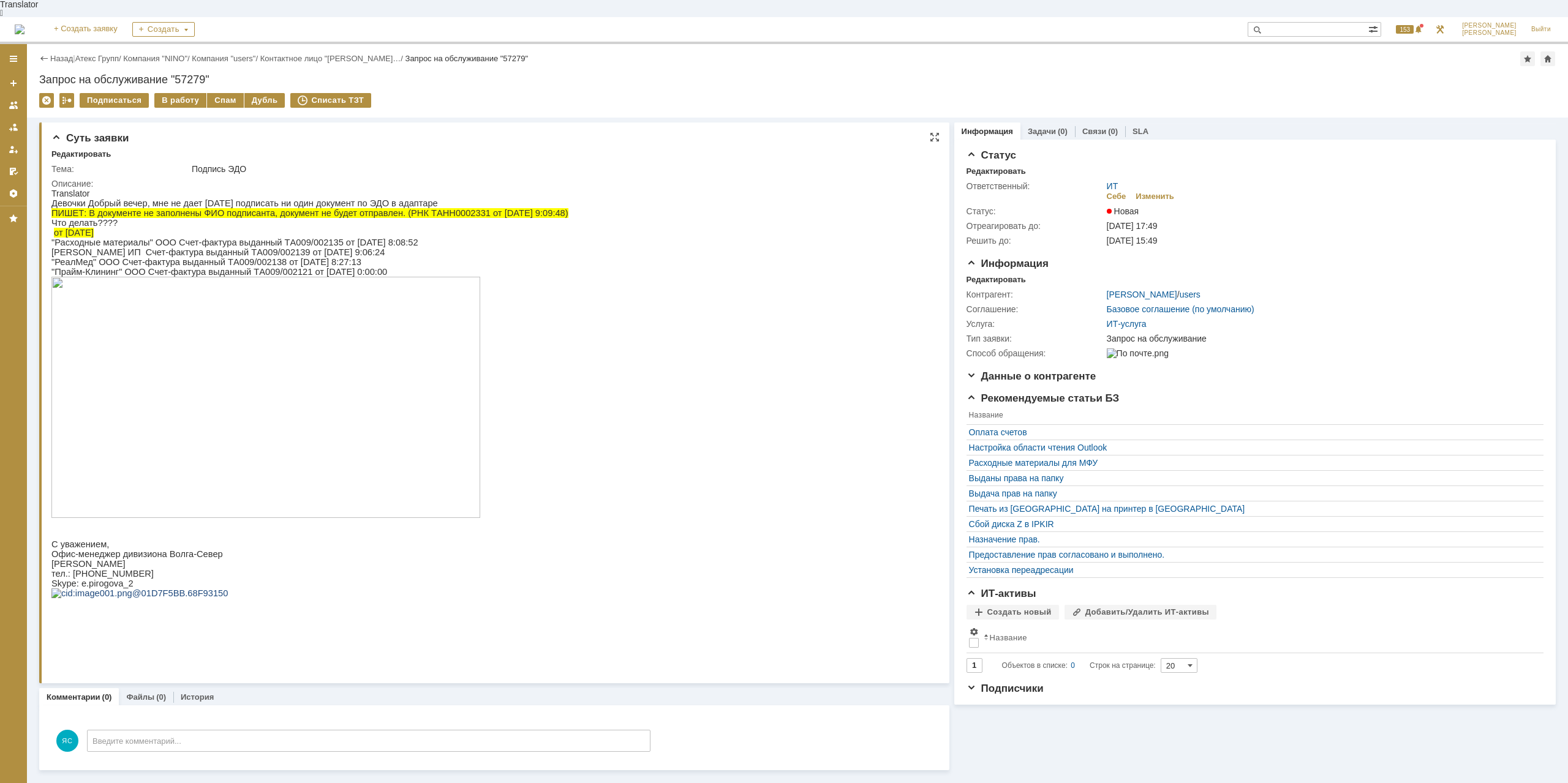
click at [521, 228] on p "от [DATE]" at bounding box center [310, 233] width 517 height 10
drag, startPoint x: 245, startPoint y: 417, endPoint x: 251, endPoint y: 420, distance: 6.7
click at [248, 420] on img at bounding box center [265, 398] width 429 height 241
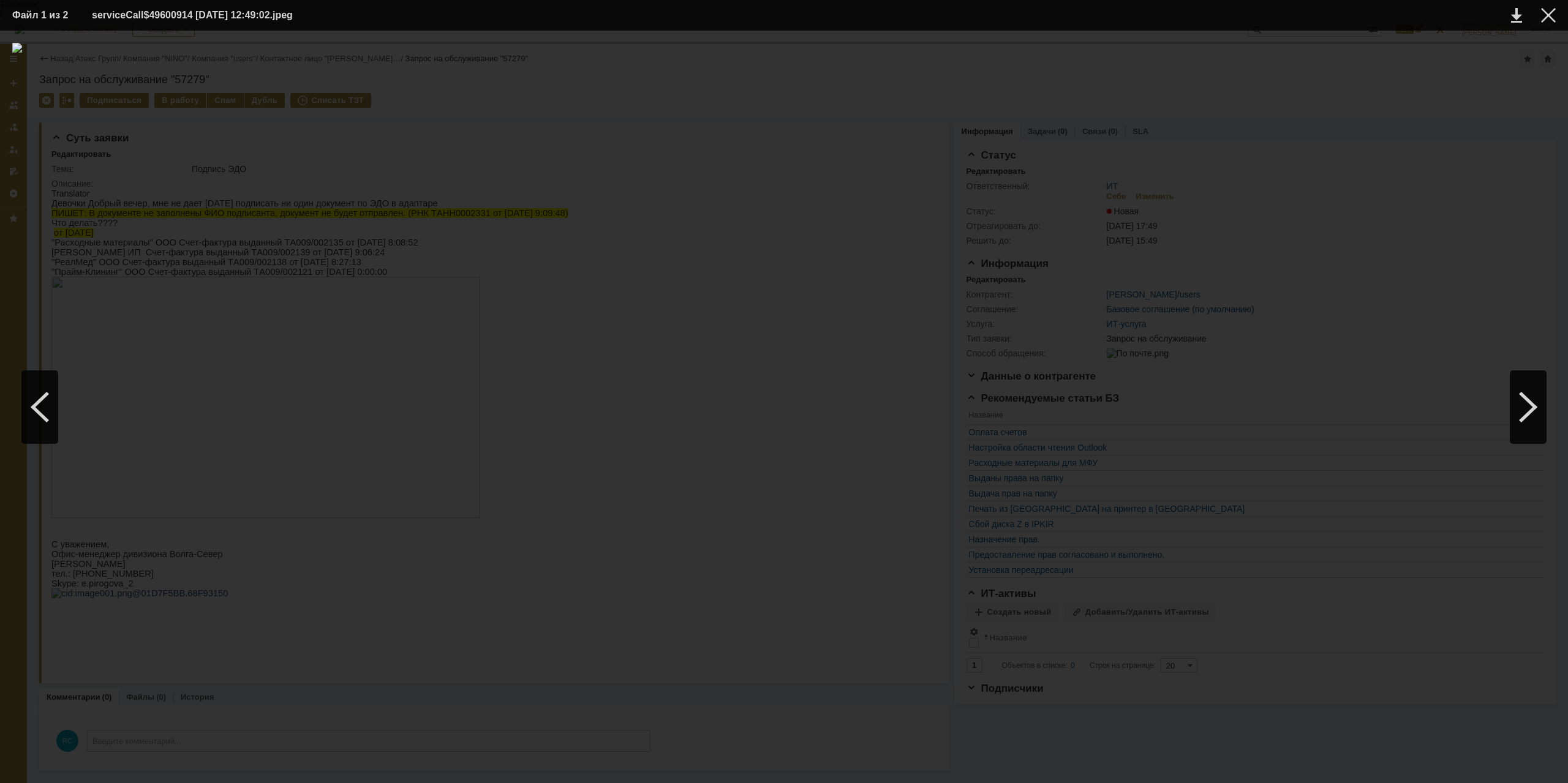
click at [340, 523] on div at bounding box center [784, 407] width 1544 height 728
click at [378, 436] on div at bounding box center [784, 407] width 1544 height 728
click at [852, 145] on div at bounding box center [784, 407] width 1544 height 728
click at [1553, 21] on div at bounding box center [1548, 15] width 15 height 15
